Goal: Task Accomplishment & Management: Use online tool/utility

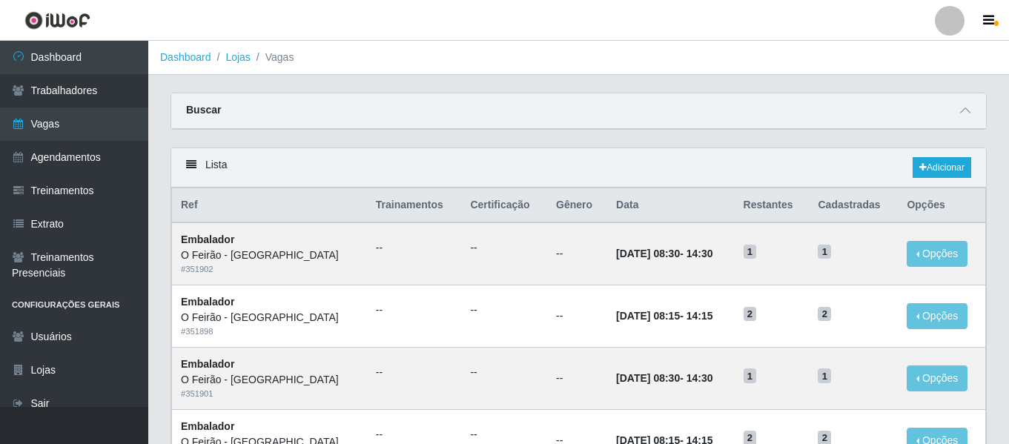
click at [960, 32] on link at bounding box center [949, 21] width 44 height 30
click at [935, 115] on button "Sair" at bounding box center [920, 115] width 133 height 30
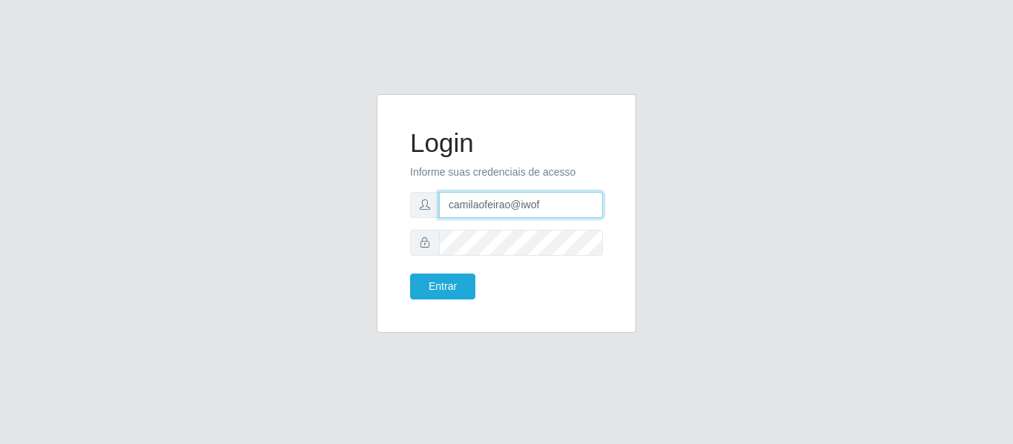
drag, startPoint x: 457, startPoint y: 205, endPoint x: 347, endPoint y: 208, distance: 110.5
click at [347, 208] on div "Login Informe suas credenciais de acesso camilaofeirao@iwof Entrar" at bounding box center [506, 222] width 845 height 256
type input "[EMAIL_ADDRESS][DOMAIN_NAME]"
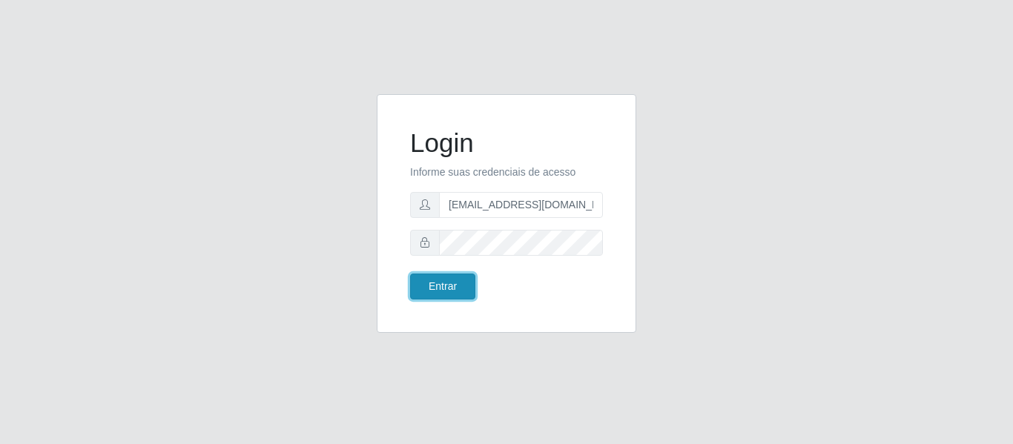
click at [457, 279] on button "Entrar" at bounding box center [442, 287] width 65 height 26
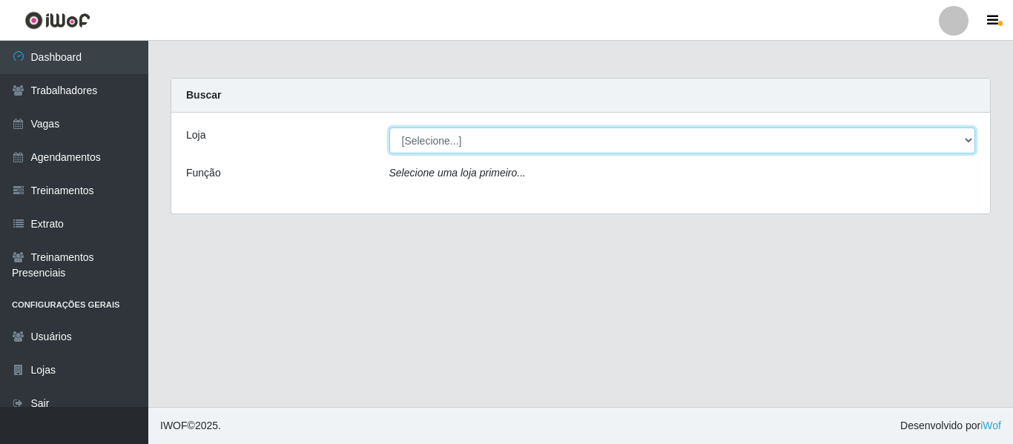
click at [513, 136] on select "[Selecione...] Bemais - Ruy Carneiro Bemais Supermercados - B1 Mangabeira Bemai…" at bounding box center [682, 141] width 586 height 26
select select "249"
click at [389, 128] on select "[Selecione...] Bemais - Ruy Carneiro Bemais Supermercados - B1 Mangabeira Bemai…" at bounding box center [682, 141] width 586 height 26
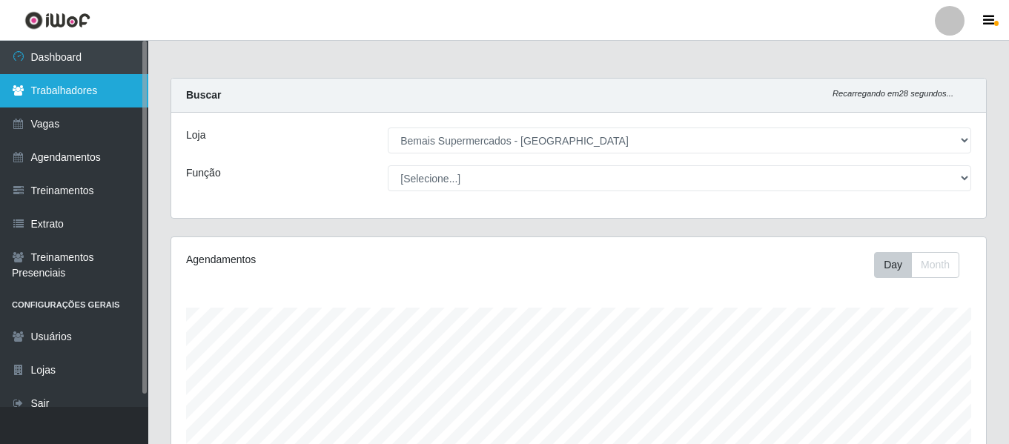
click at [94, 81] on link "Trabalhadores" at bounding box center [74, 90] width 148 height 33
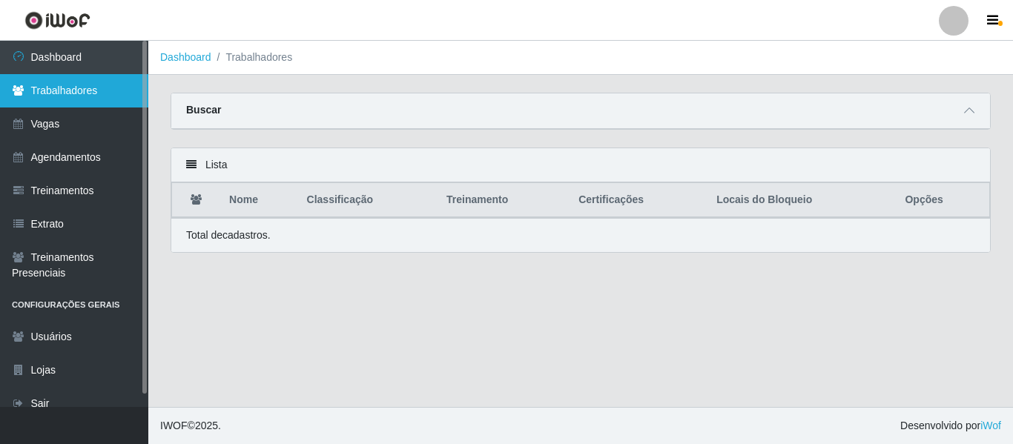
drag, startPoint x: 105, startPoint y: 102, endPoint x: 122, endPoint y: 103, distance: 17.9
click at [105, 102] on link "Trabalhadores" at bounding box center [74, 90] width 148 height 33
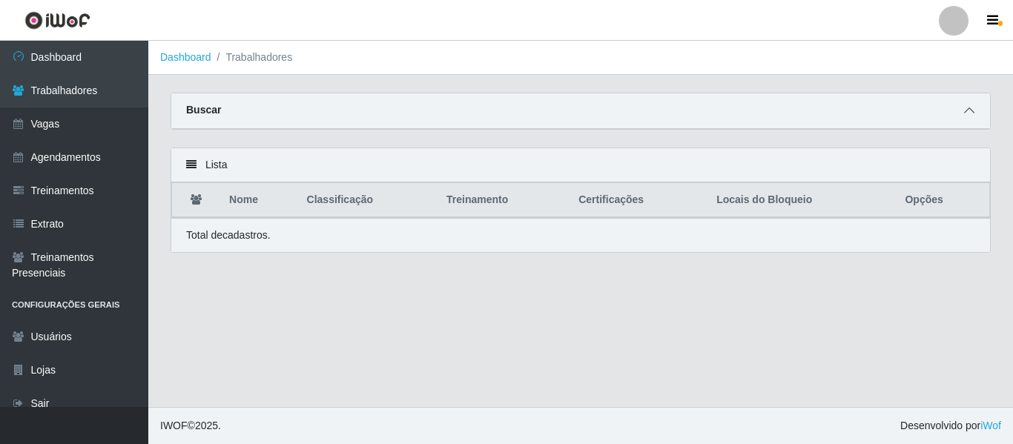
click at [973, 105] on span at bounding box center [969, 110] width 18 height 17
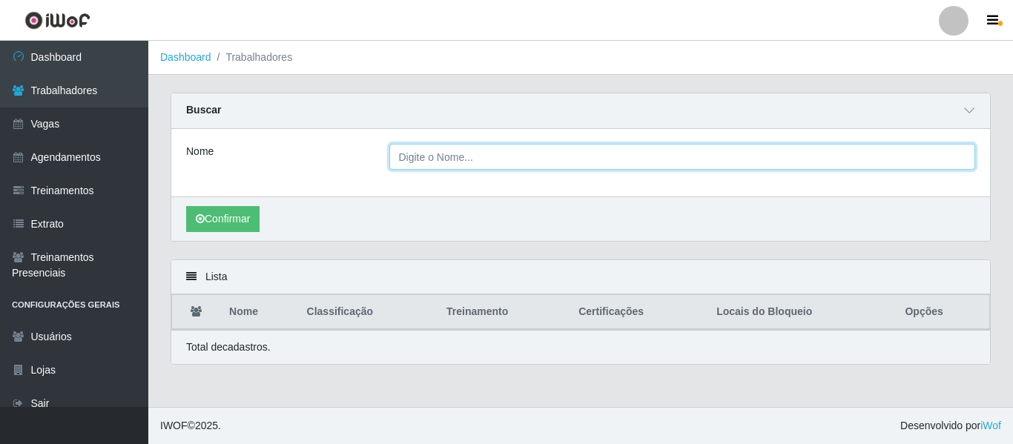
click at [536, 158] on input "Nome" at bounding box center [682, 157] width 586 height 26
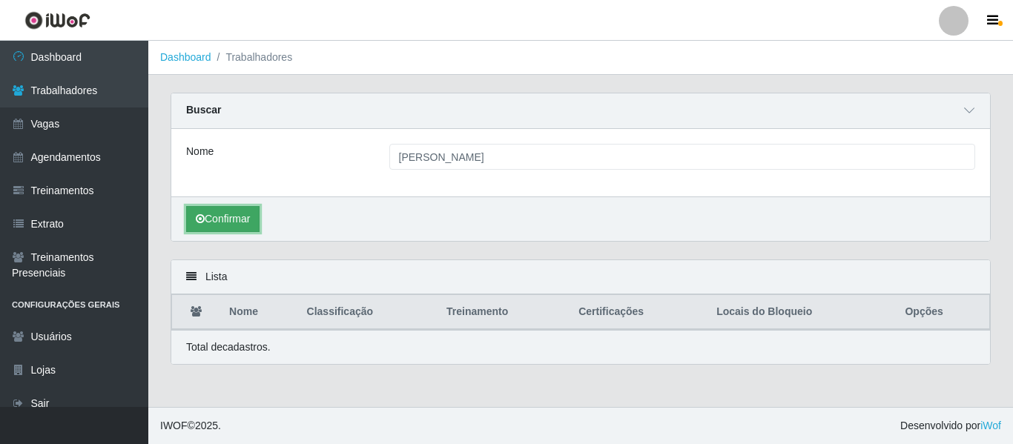
click at [222, 213] on button "Confirmar" at bounding box center [222, 219] width 73 height 26
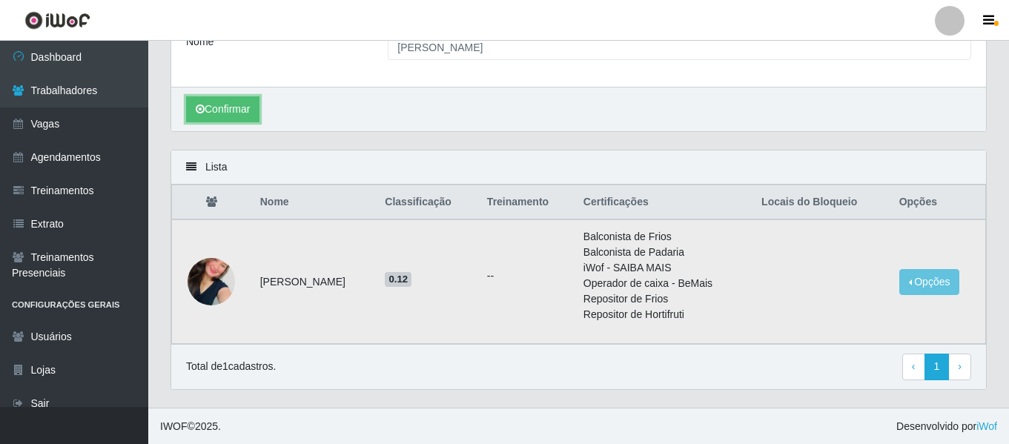
scroll to position [111, 0]
drag, startPoint x: 400, startPoint y: 284, endPoint x: 257, endPoint y: 291, distance: 142.5
click at [257, 291] on td "[PERSON_NAME]" at bounding box center [313, 281] width 125 height 125
copy td "[PERSON_NAME]"
click at [918, 274] on button "Opções" at bounding box center [929, 281] width 61 height 26
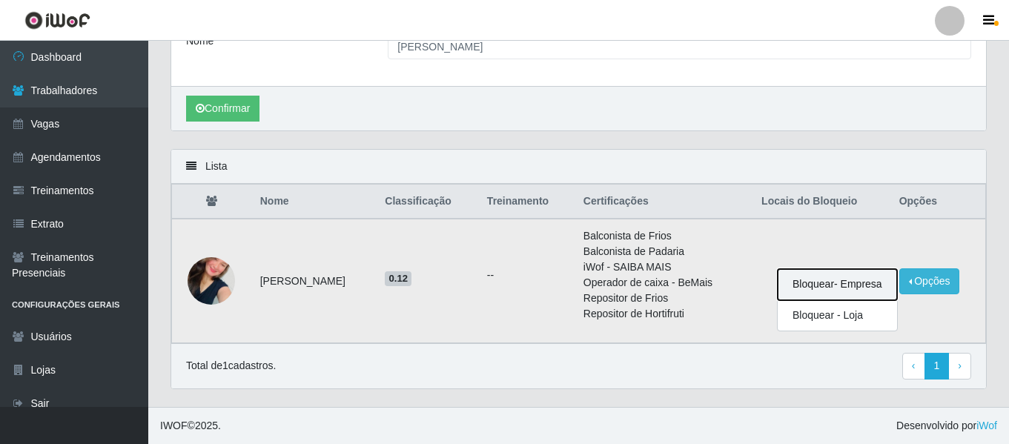
click at [846, 274] on button "Bloquear - Empresa" at bounding box center [837, 284] width 119 height 31
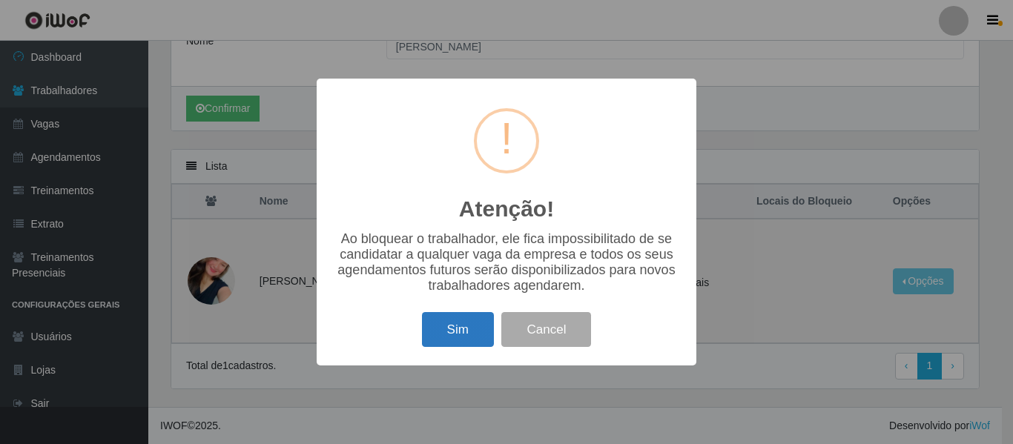
click at [466, 326] on button "Sim" at bounding box center [458, 329] width 72 height 35
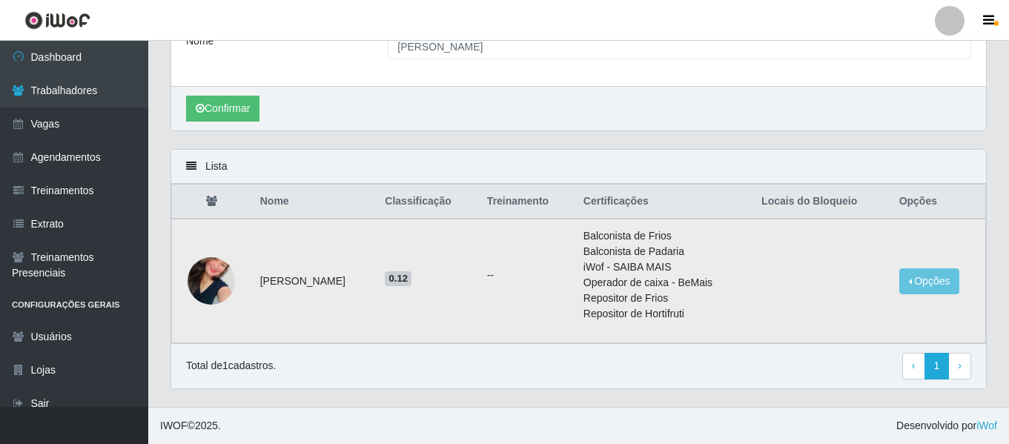
scroll to position [0, 0]
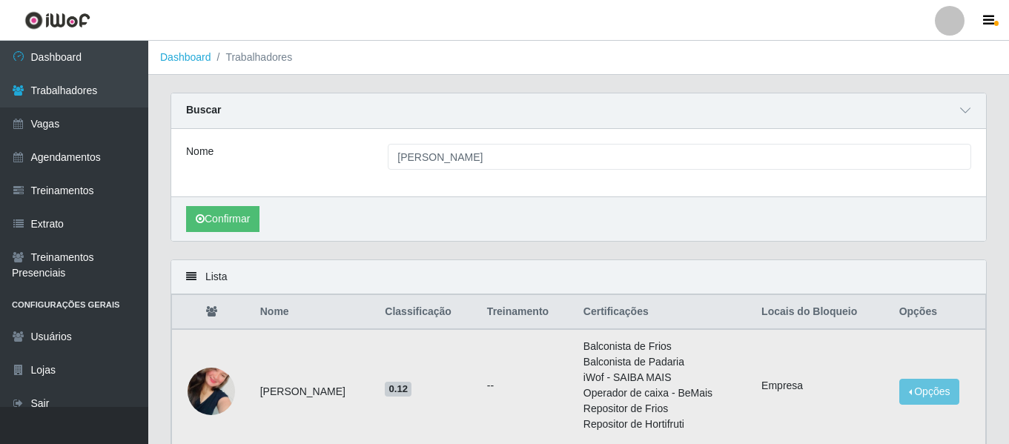
click at [217, 389] on img at bounding box center [211, 391] width 47 height 85
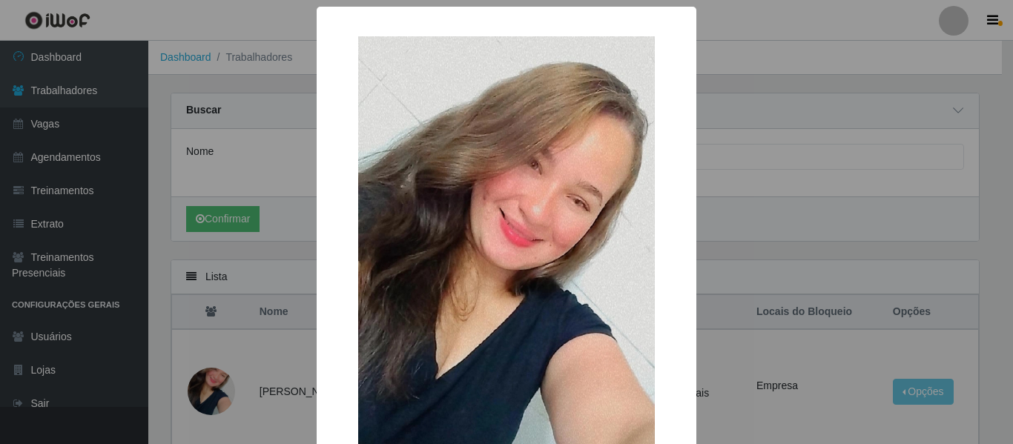
click at [307, 299] on div "× OK Cancel" at bounding box center [506, 222] width 1013 height 444
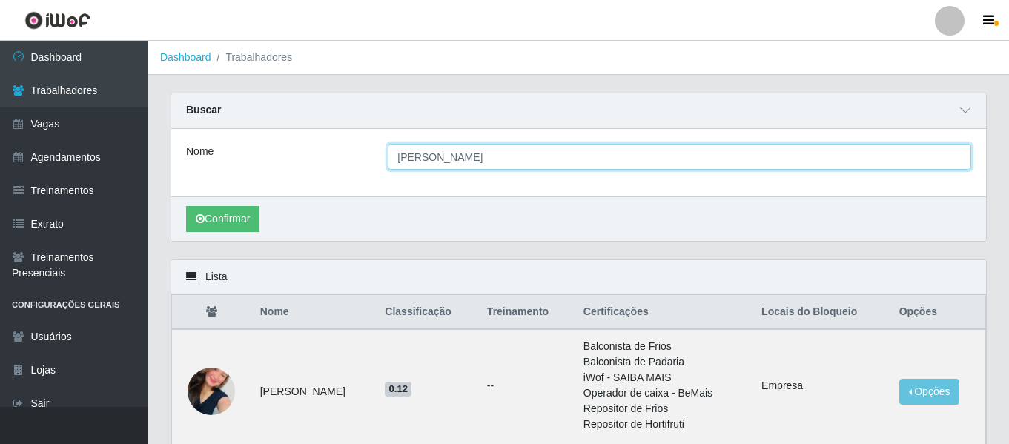
click at [465, 159] on input "[PERSON_NAME]" at bounding box center [679, 157] width 583 height 26
drag, startPoint x: 474, startPoint y: 159, endPoint x: 313, endPoint y: 139, distance: 162.8
click at [308, 139] on div "Nome [PERSON_NAME]" at bounding box center [578, 162] width 815 height 67
type input "Queilla"
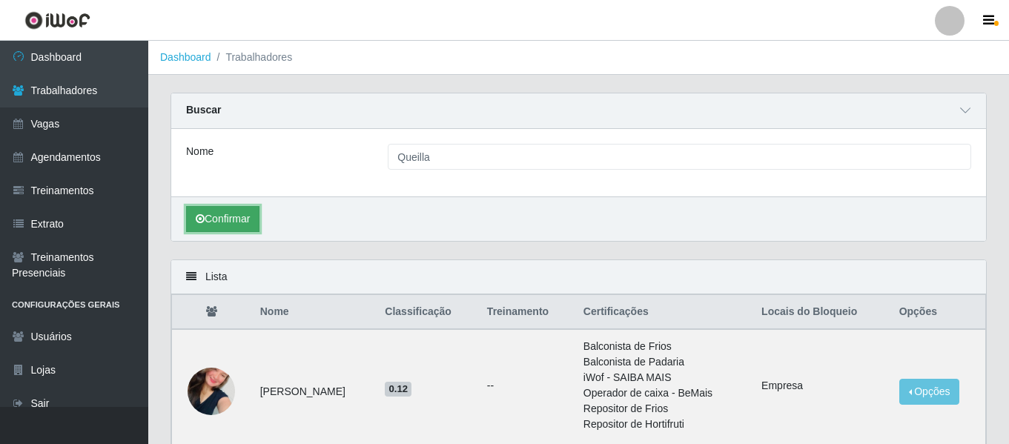
click at [228, 225] on button "Confirmar" at bounding box center [222, 219] width 73 height 26
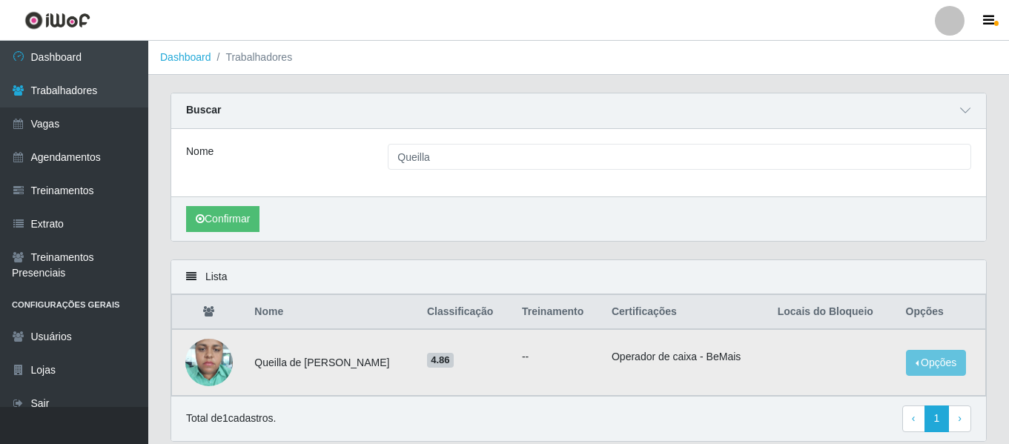
click at [214, 363] on img at bounding box center [208, 362] width 47 height 63
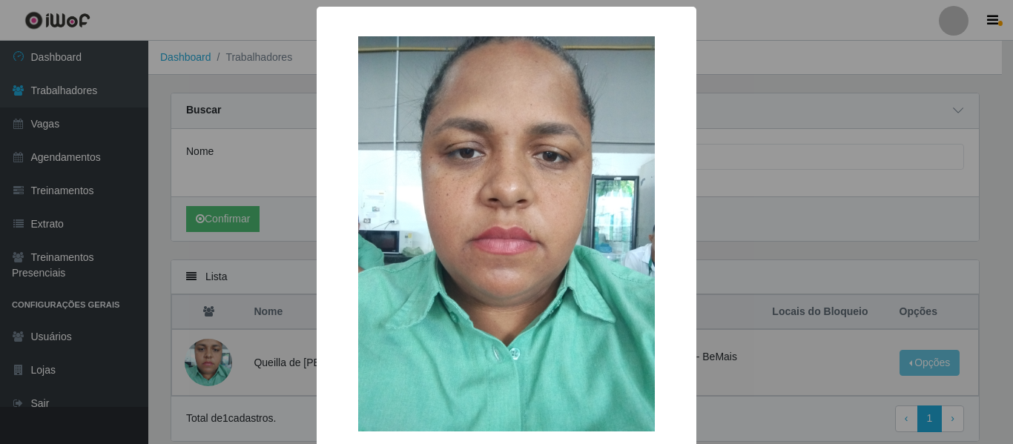
click at [222, 362] on div "× OK Cancel" at bounding box center [506, 222] width 1013 height 444
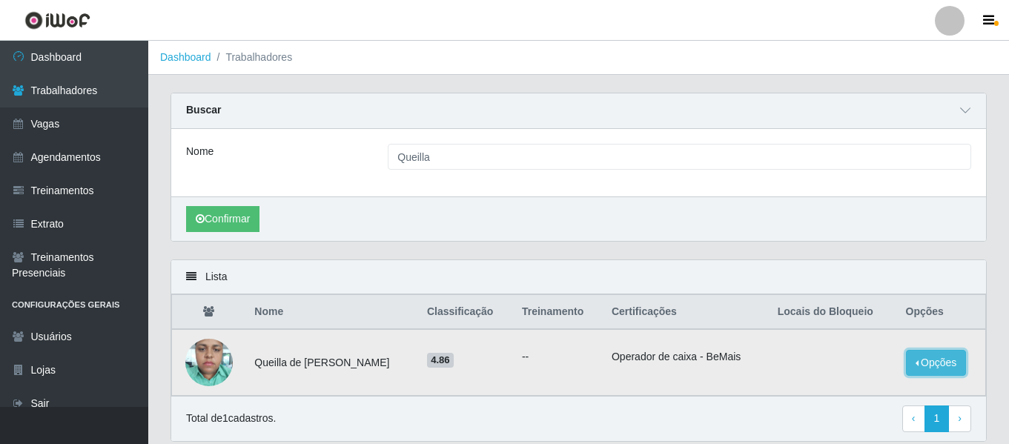
click at [939, 364] on button "Opções" at bounding box center [936, 363] width 61 height 26
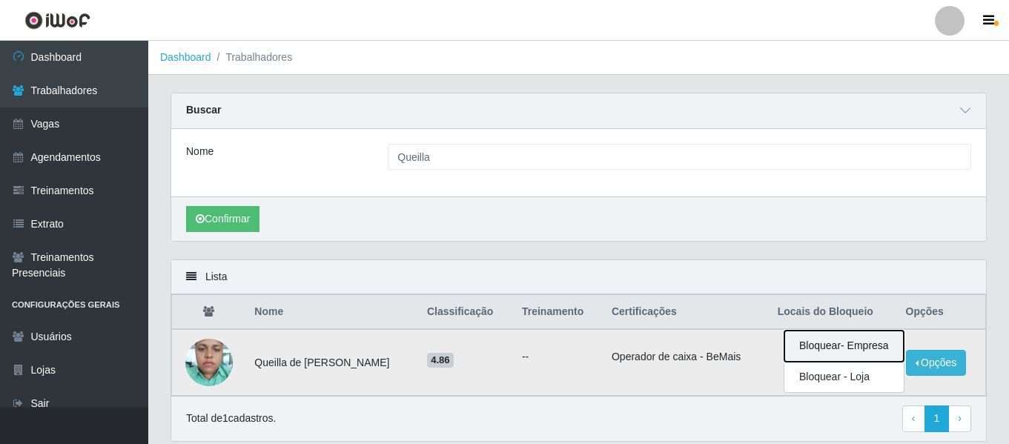
click at [838, 340] on button "Bloquear - Empresa" at bounding box center [843, 346] width 119 height 31
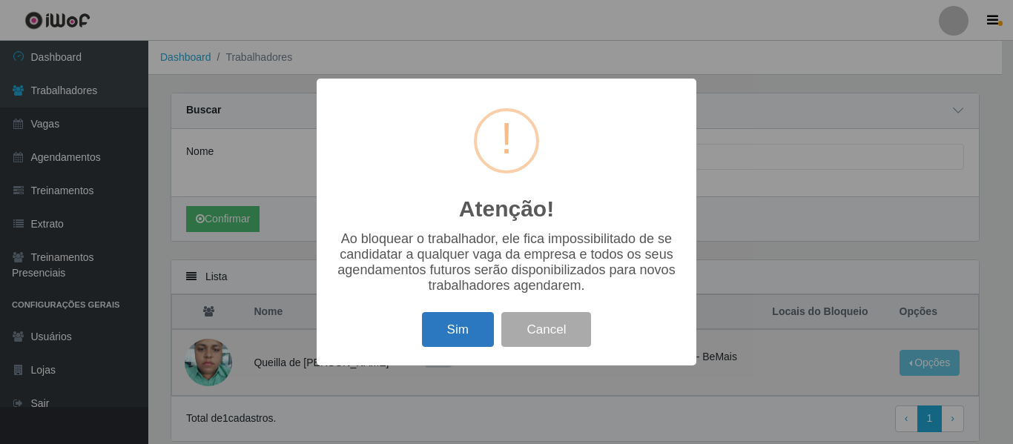
click at [440, 330] on button "Sim" at bounding box center [458, 329] width 72 height 35
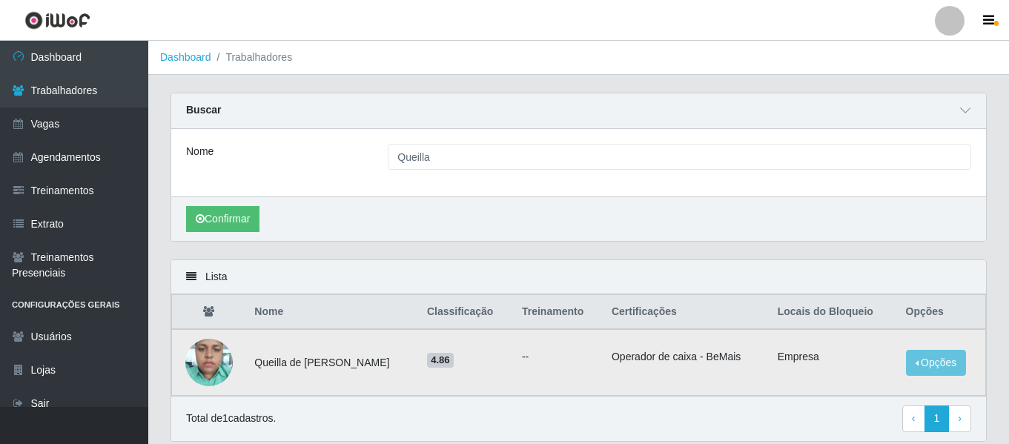
drag, startPoint x: 434, startPoint y: 371, endPoint x: 245, endPoint y: 373, distance: 188.3
click at [245, 373] on td "Queilla de [PERSON_NAME]" at bounding box center [331, 362] width 173 height 67
copy td "Queilla de [PERSON_NAME]"
click at [952, 18] on div at bounding box center [950, 21] width 30 height 30
click at [919, 108] on button "Sair" at bounding box center [920, 115] width 133 height 30
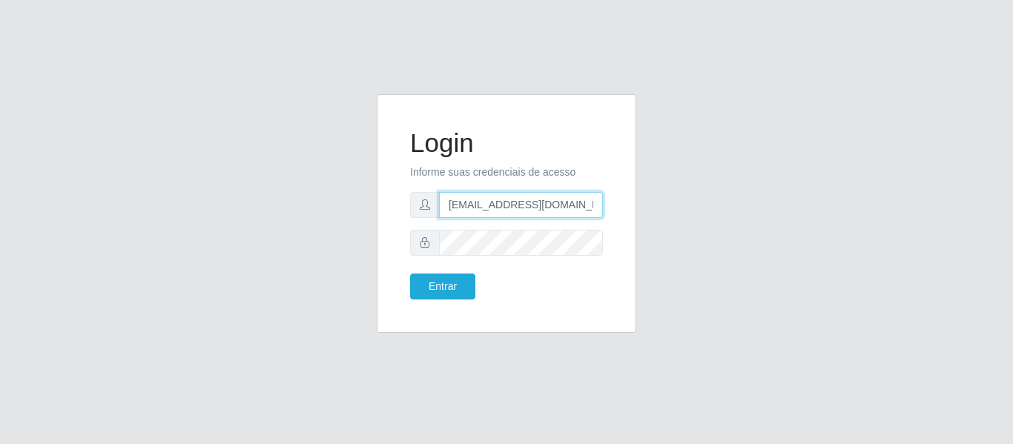
drag, startPoint x: 595, startPoint y: 211, endPoint x: 354, endPoint y: 212, distance: 240.2
click at [354, 212] on div "Login Informe suas credenciais de acesso [EMAIL_ADDRESS][DOMAIN_NAME] Entrar" at bounding box center [506, 222] width 845 height 256
type input "camila@redefacil"
click at [454, 299] on div "Login Informe suas credenciais de acesso camila@redefacil Entrar" at bounding box center [506, 214] width 222 height 202
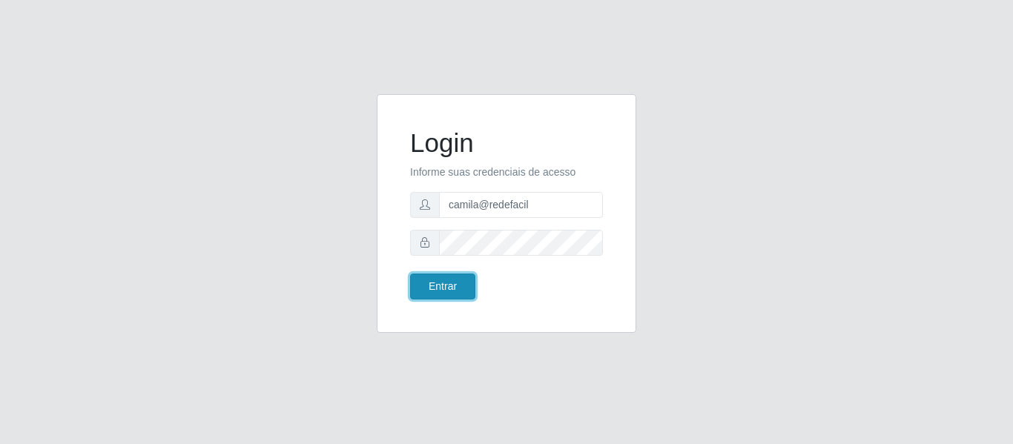
click at [452, 293] on button "Entrar" at bounding box center [442, 287] width 65 height 26
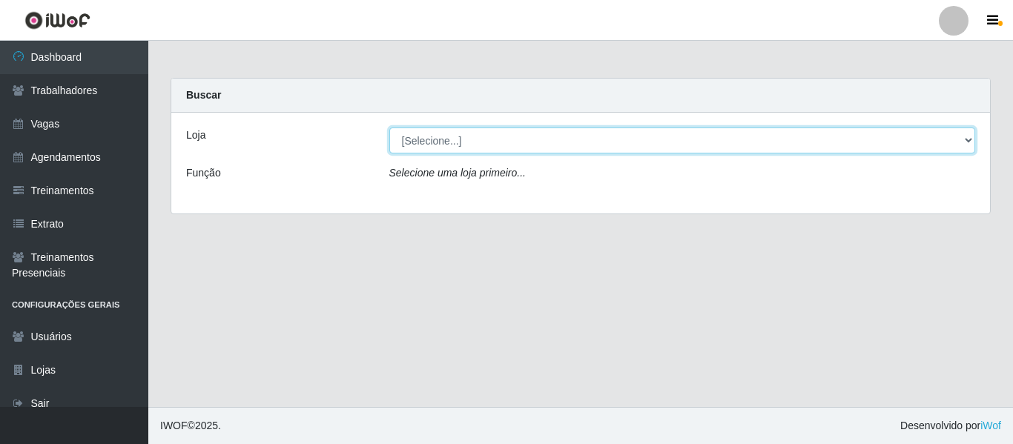
click at [480, 145] on select "[Selecione...] Rede Fácil Construção" at bounding box center [682, 141] width 586 height 26
select select "318"
click at [389, 128] on select "[Selecione...] Rede Fácil Construção" at bounding box center [682, 141] width 586 height 26
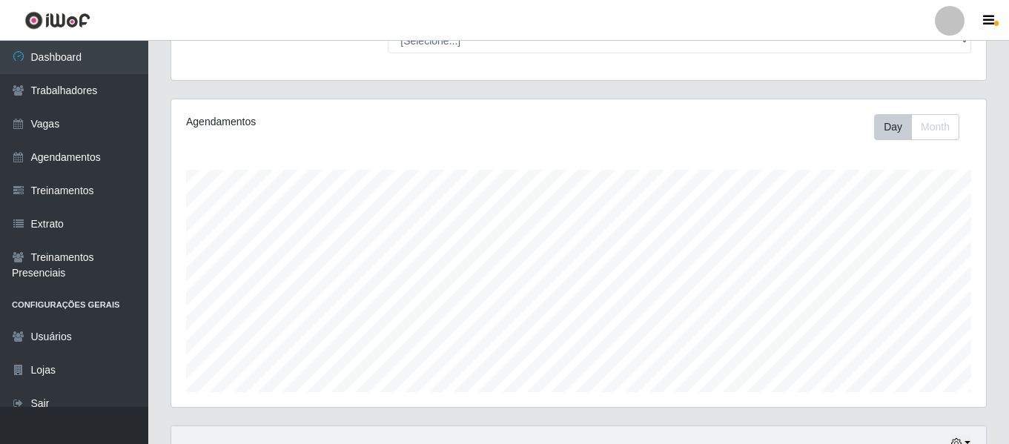
scroll to position [354, 0]
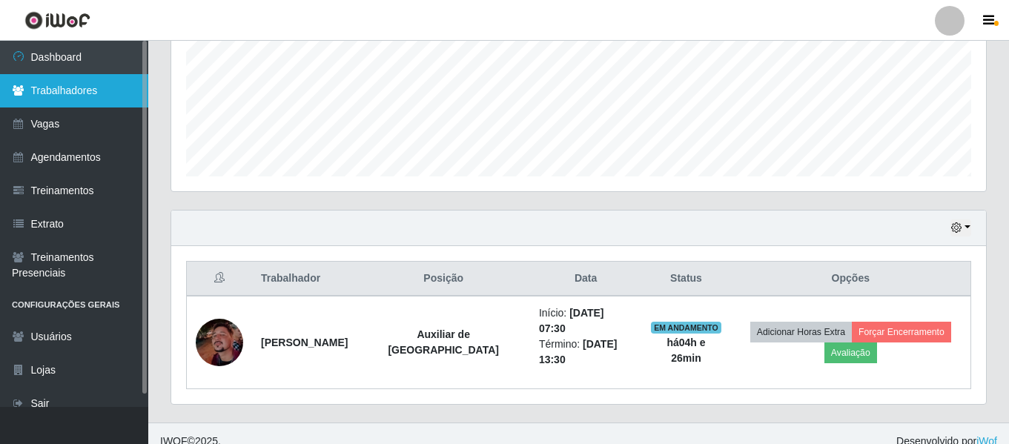
click at [97, 95] on link "Trabalhadores" at bounding box center [74, 90] width 148 height 33
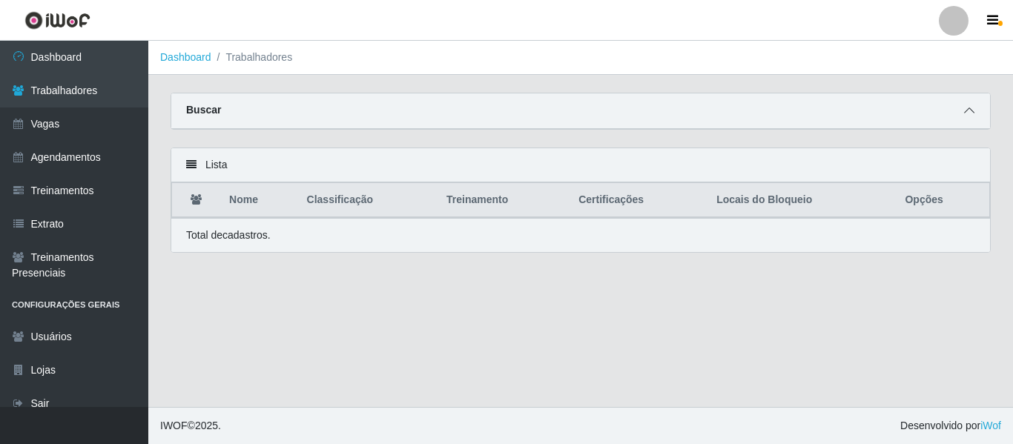
drag, startPoint x: 958, startPoint y: 107, endPoint x: 966, endPoint y: 109, distance: 8.5
click at [960, 107] on div "Buscar" at bounding box center [580, 111] width 818 height 36
click at [966, 109] on icon at bounding box center [969, 110] width 10 height 10
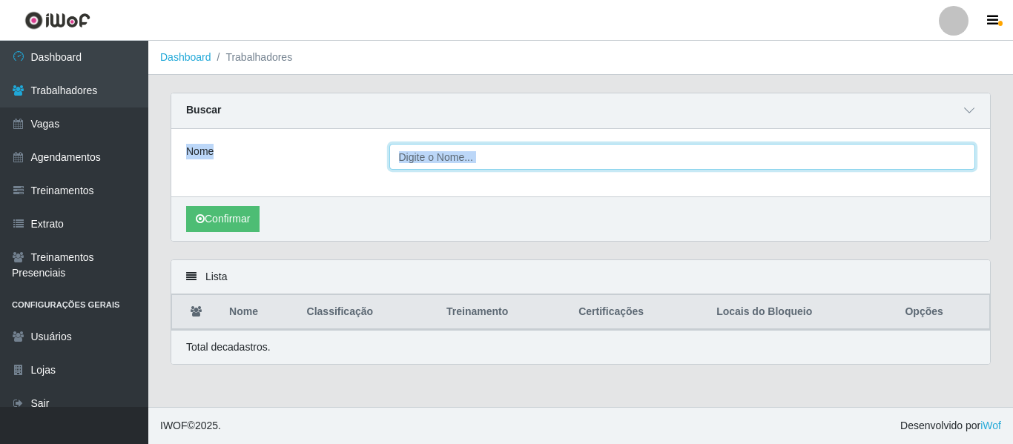
click at [675, 165] on input "Nome" at bounding box center [682, 157] width 586 height 26
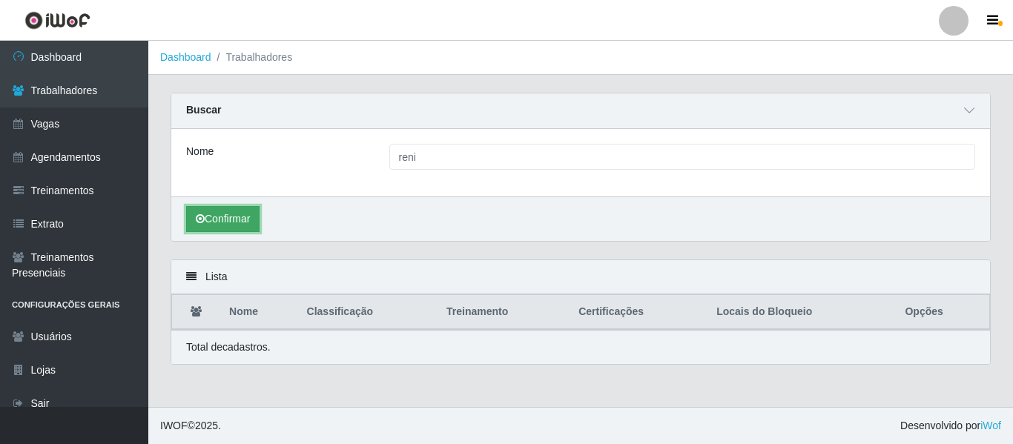
click at [252, 222] on button "Confirmar" at bounding box center [222, 219] width 73 height 26
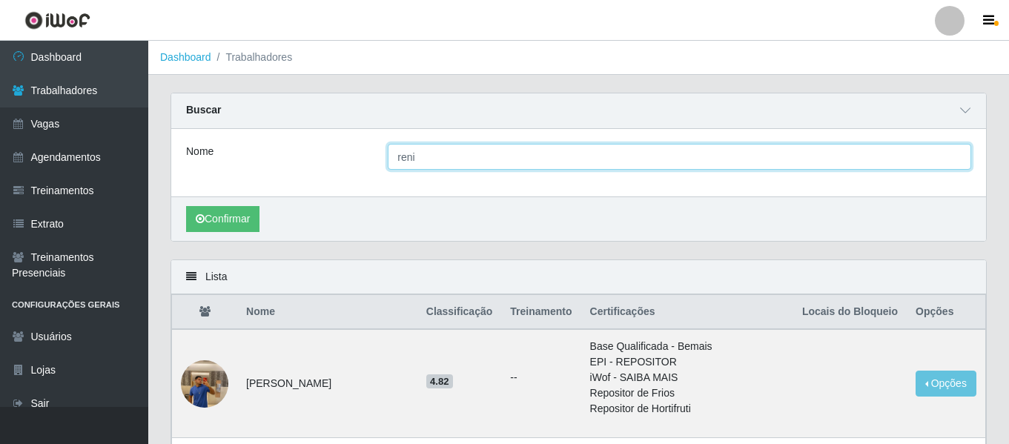
drag, startPoint x: 457, startPoint y: 159, endPoint x: 348, endPoint y: 156, distance: 109.0
click at [348, 156] on div "Nome reni" at bounding box center [578, 157] width 807 height 26
paste input "[PERSON_NAME]"
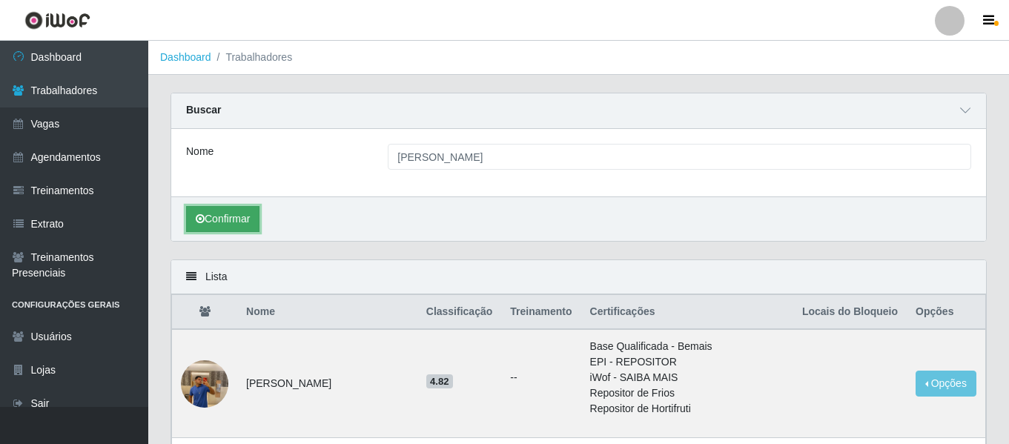
click at [234, 214] on button "Confirmar" at bounding box center [222, 219] width 73 height 26
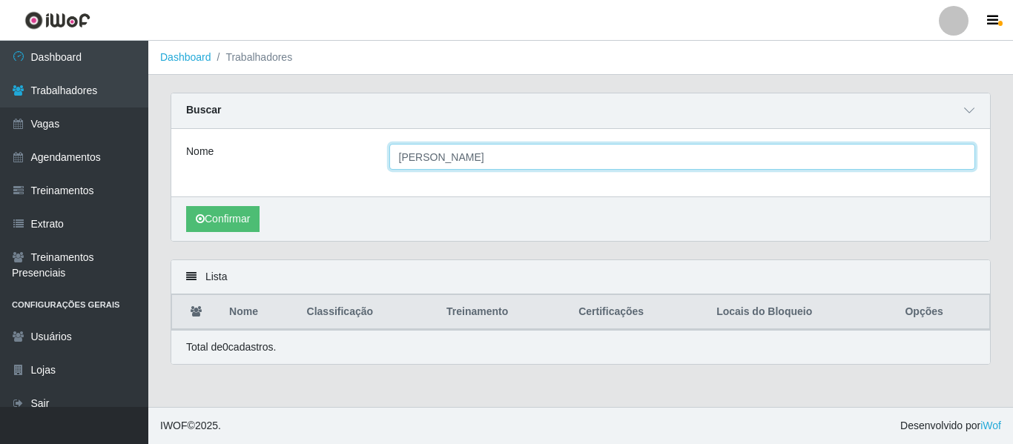
drag, startPoint x: 560, startPoint y: 155, endPoint x: 420, endPoint y: 158, distance: 140.1
click at [420, 158] on input "[PERSON_NAME]" at bounding box center [682, 157] width 586 height 26
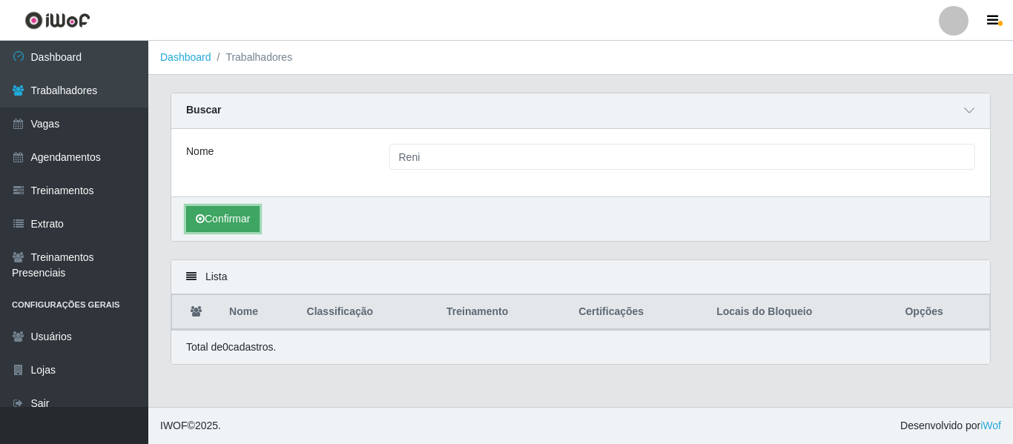
click at [225, 207] on button "Confirmar" at bounding box center [222, 219] width 73 height 26
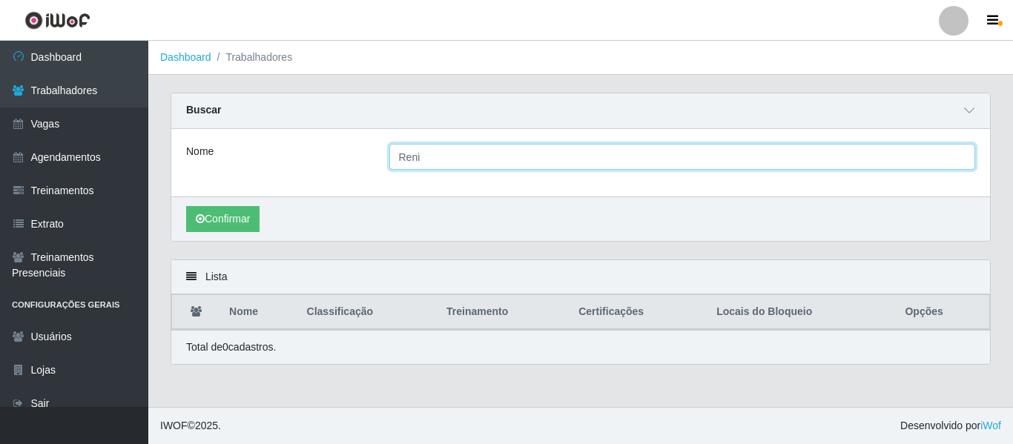
drag, startPoint x: 398, startPoint y: 159, endPoint x: 338, endPoint y: 160, distance: 60.0
click at [338, 160] on div "Nome Reni" at bounding box center [580, 157] width 811 height 26
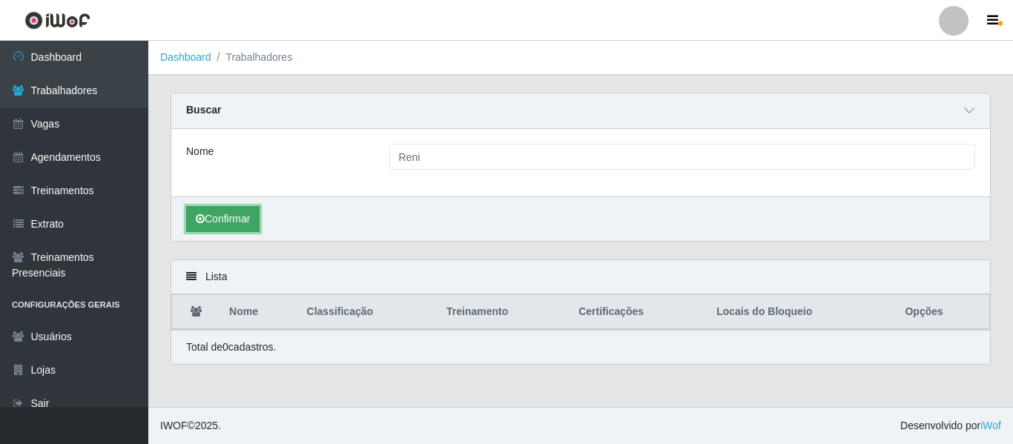
click at [234, 213] on button "Confirmar" at bounding box center [222, 219] width 73 height 26
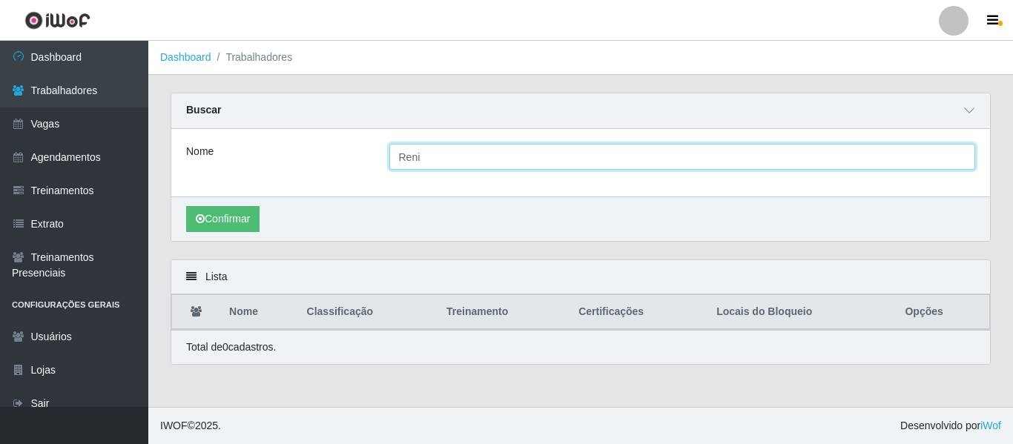
click at [431, 157] on input "Reni" at bounding box center [682, 157] width 586 height 26
type input "R"
type input "[PERSON_NAME]"
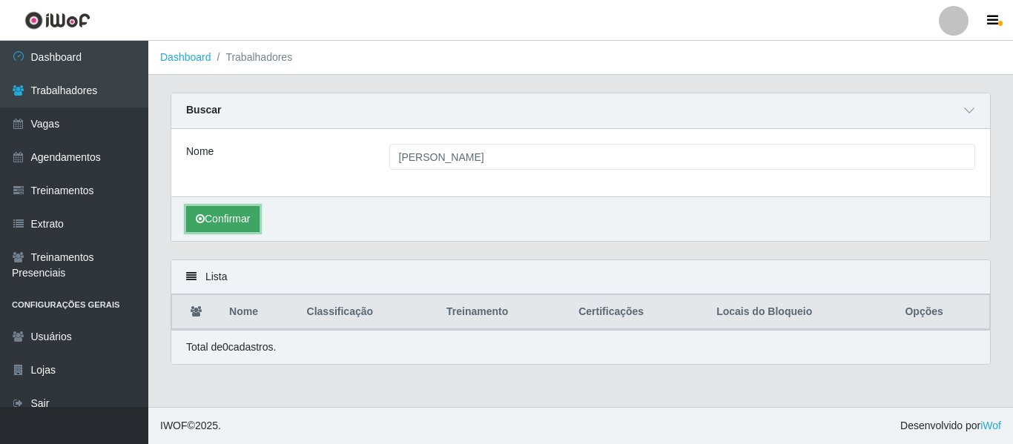
click at [233, 229] on button "Confirmar" at bounding box center [222, 219] width 73 height 26
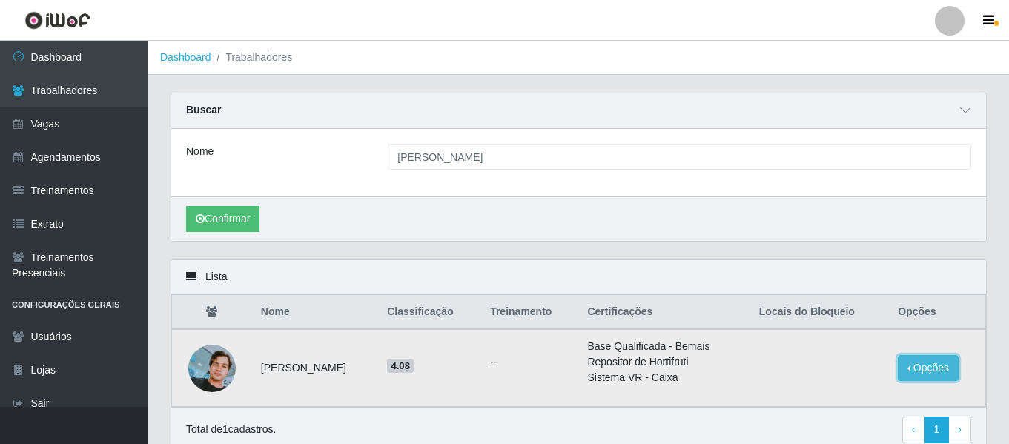
click at [928, 380] on button "Opções" at bounding box center [928, 368] width 61 height 26
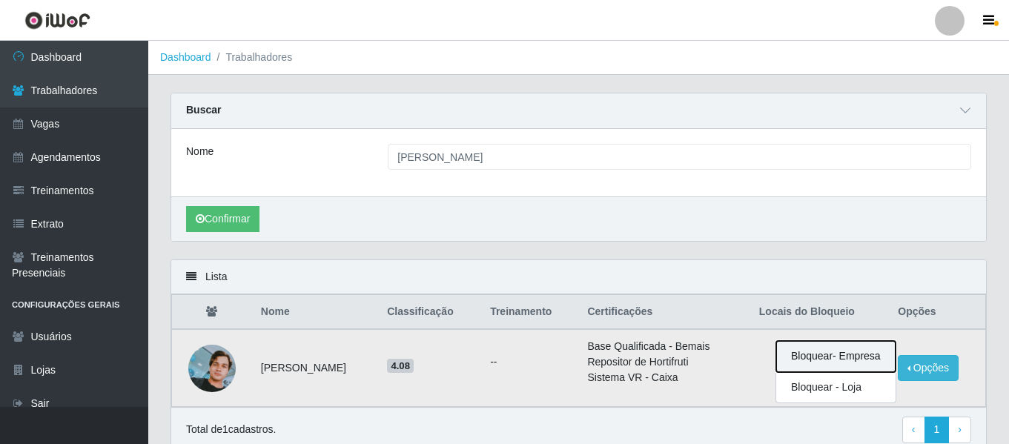
click at [837, 357] on button "Bloquear - Empresa" at bounding box center [835, 356] width 119 height 31
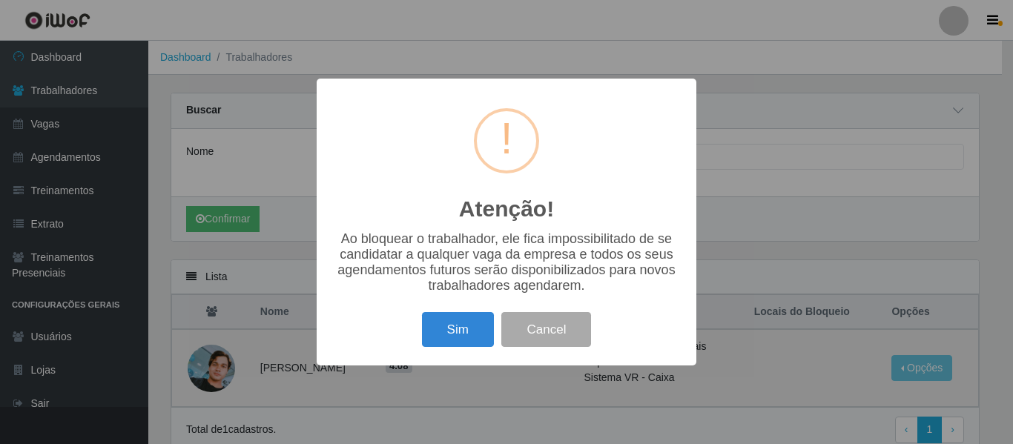
click at [421, 342] on div "Sim Cancel" at bounding box center [506, 329] width 350 height 42
click at [451, 331] on button "Sim" at bounding box center [458, 329] width 72 height 35
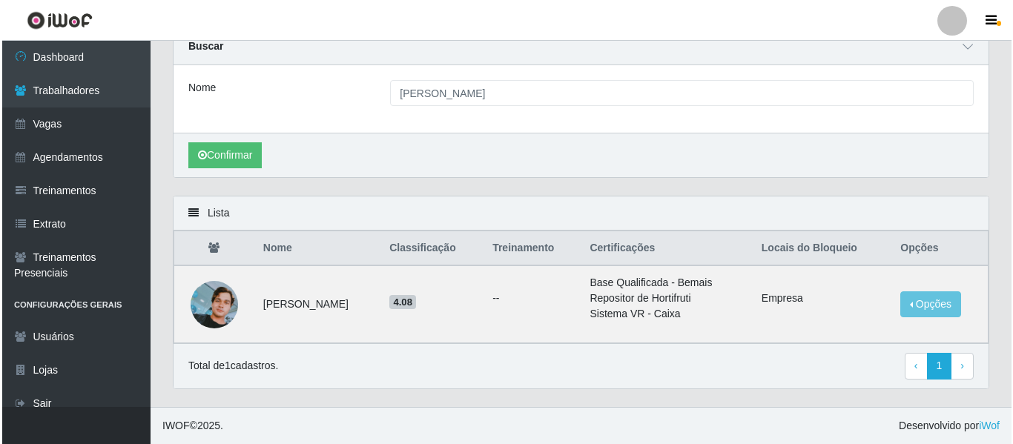
scroll to position [64, 0]
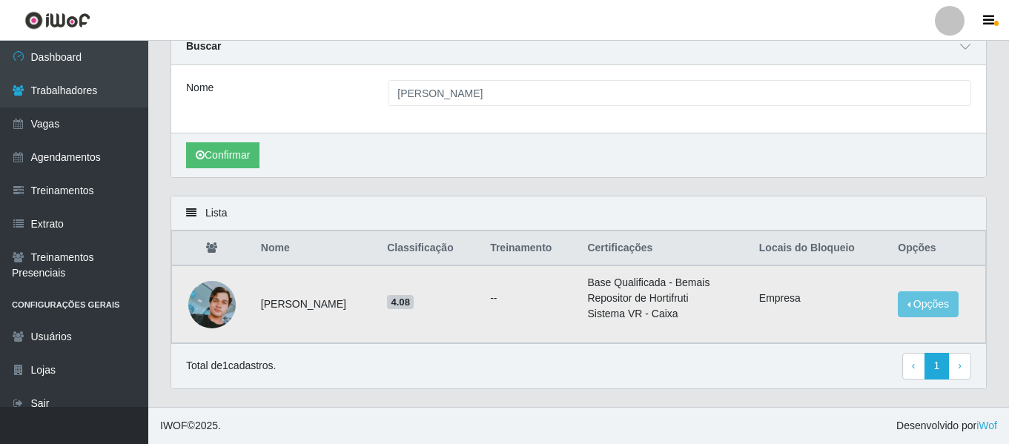
click at [216, 314] on img at bounding box center [211, 304] width 47 height 47
